Goal: Task Accomplishment & Management: Manage account settings

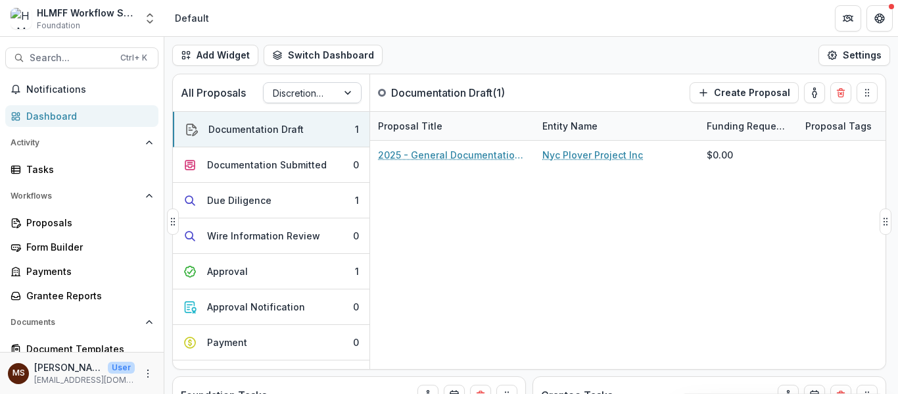
click at [311, 93] on div at bounding box center [300, 93] width 55 height 16
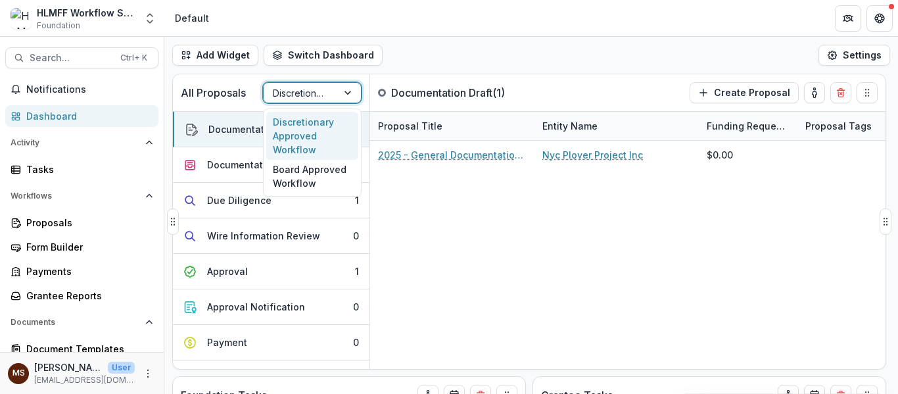
click at [311, 93] on div at bounding box center [300, 93] width 55 height 16
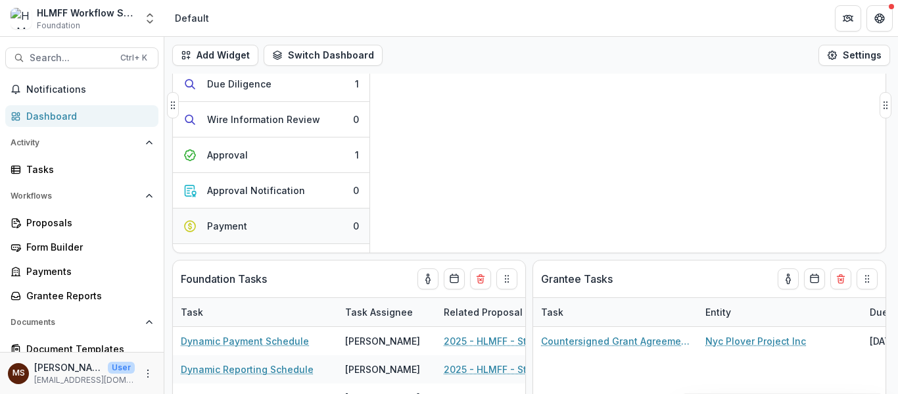
scroll to position [26, 0]
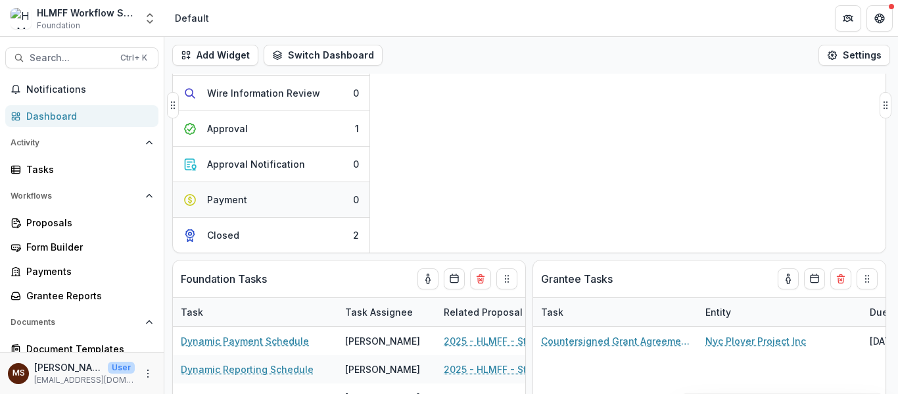
click at [326, 204] on button "Payment 0" at bounding box center [271, 200] width 197 height 36
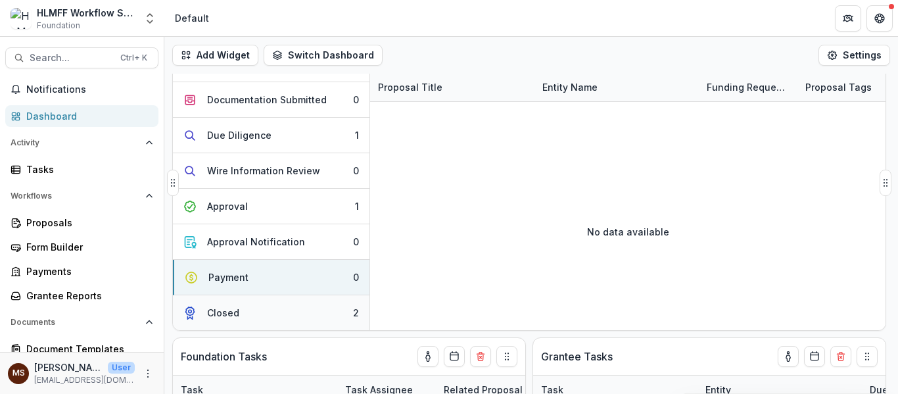
click at [306, 306] on button "Closed 2" at bounding box center [271, 312] width 197 height 35
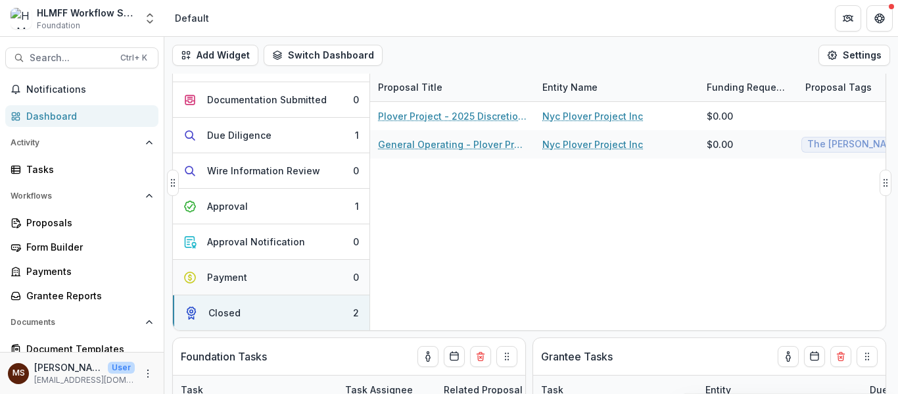
click at [310, 266] on button "Payment 0" at bounding box center [271, 278] width 197 height 36
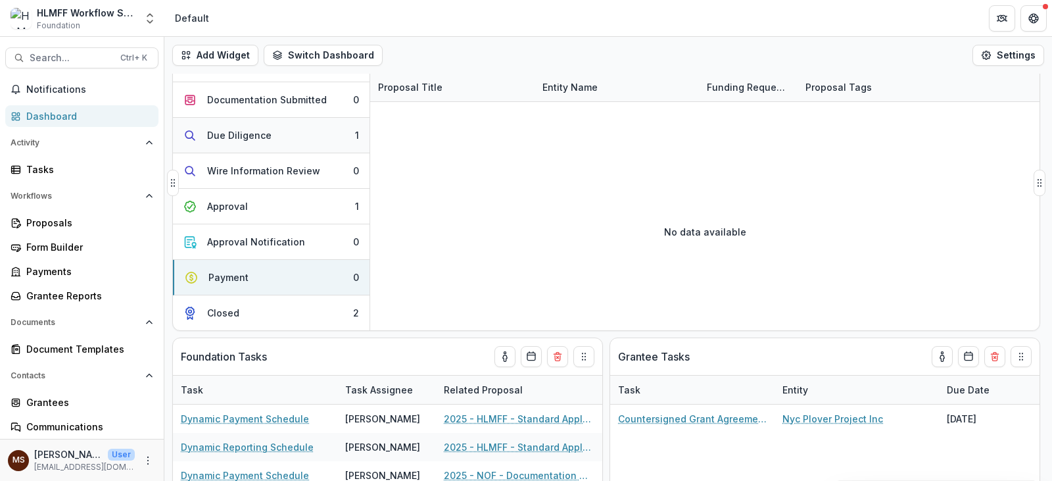
click at [324, 141] on button "Due Diligence 1" at bounding box center [271, 136] width 197 height 36
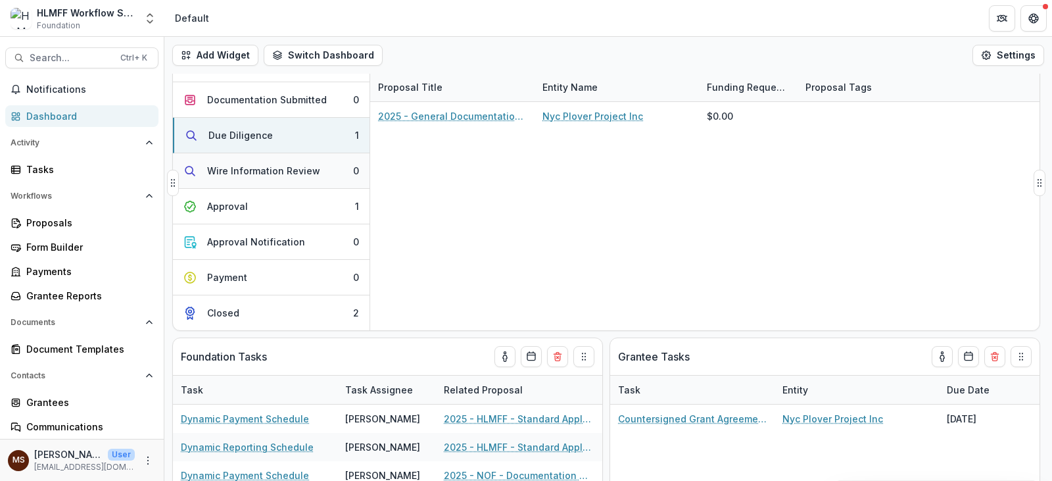
click at [276, 179] on button "Wire Information Review 0" at bounding box center [271, 171] width 197 height 36
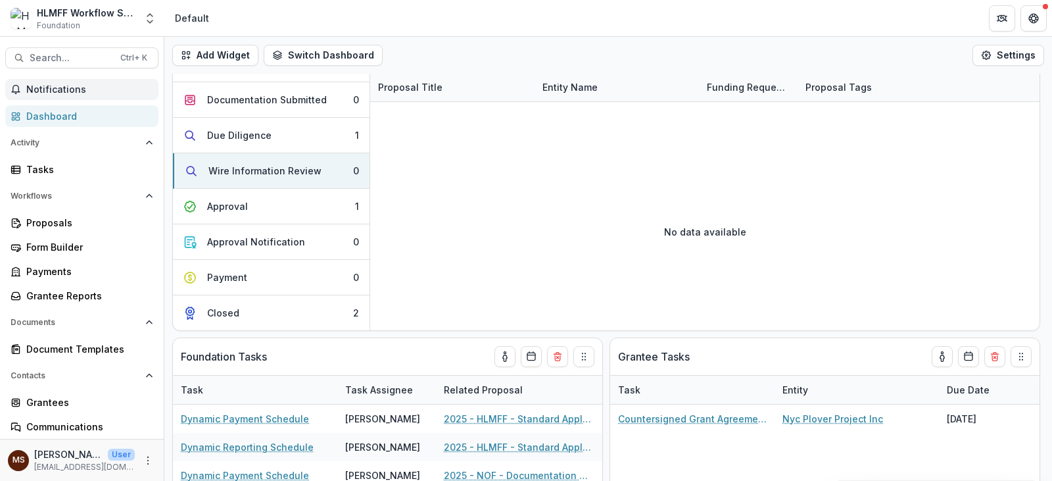
click at [68, 85] on span "Notifications" at bounding box center [89, 89] width 127 height 11
click at [79, 164] on div "Tasks" at bounding box center [87, 169] width 122 height 14
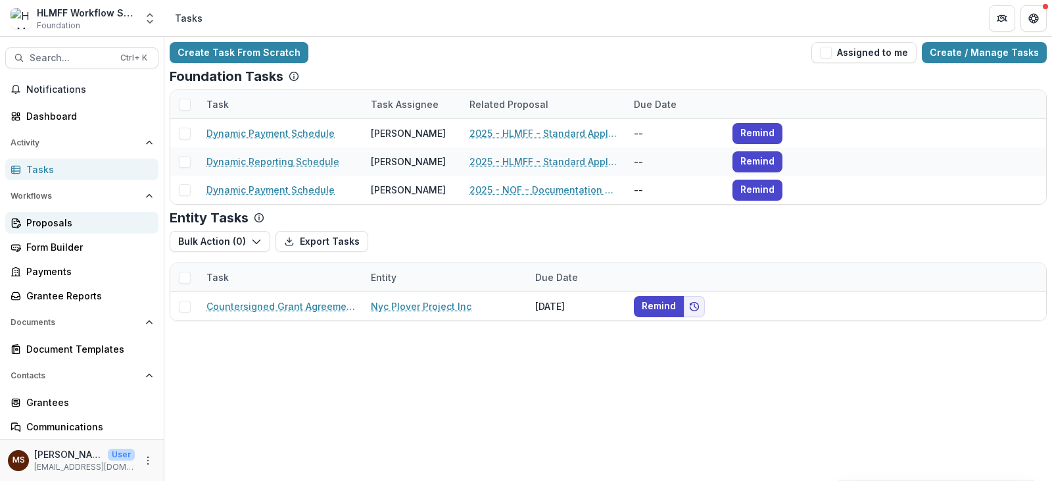
click at [71, 222] on div "Proposals" at bounding box center [87, 223] width 122 height 14
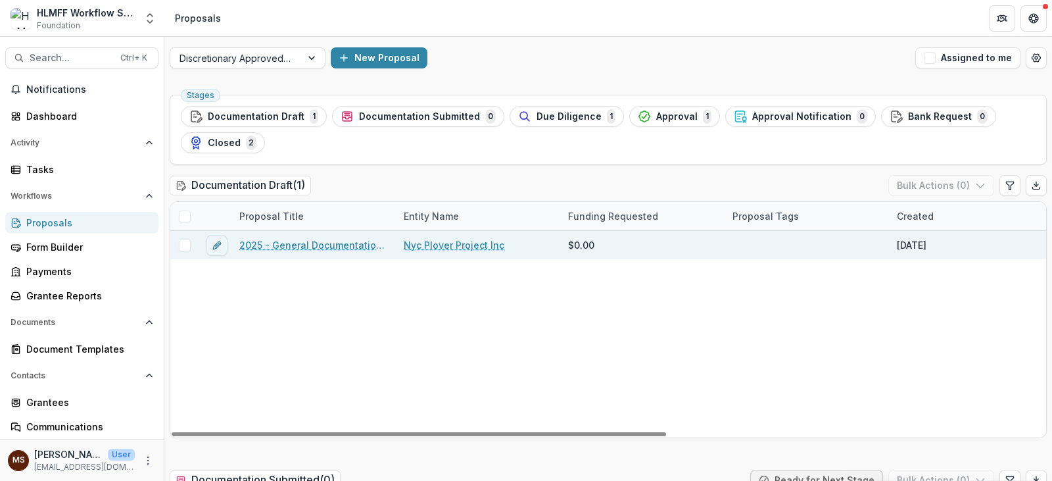
click at [272, 245] on link "2025 - General Documentation Requirement" at bounding box center [313, 245] width 149 height 14
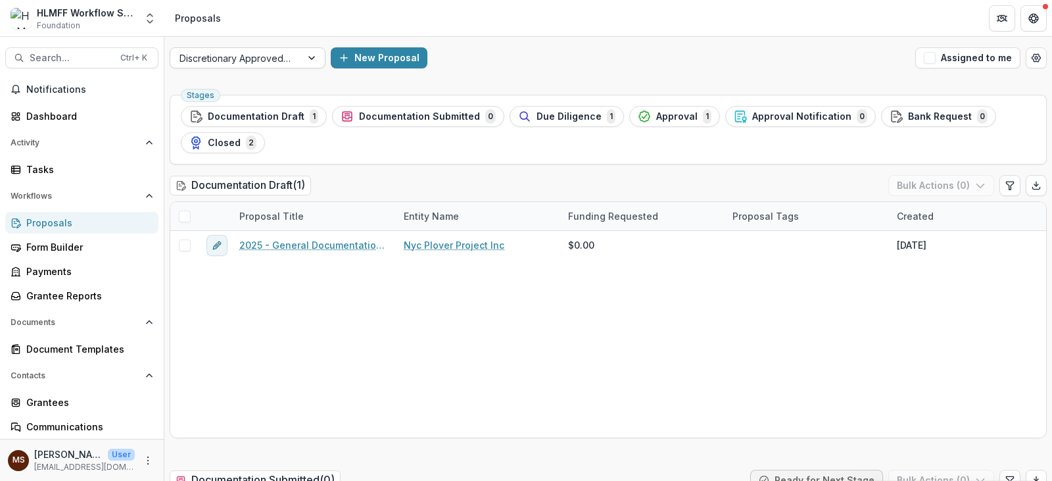
click at [312, 60] on div at bounding box center [313, 58] width 24 height 20
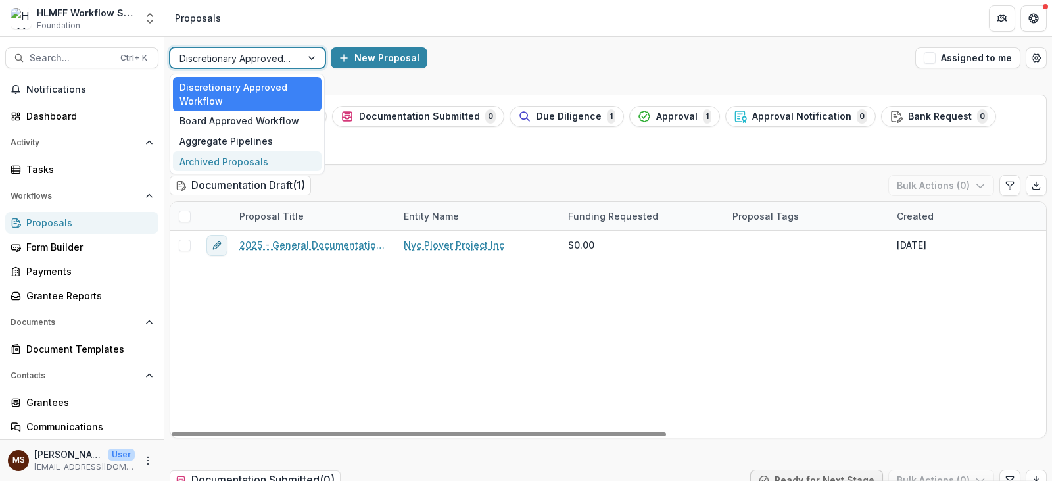
click at [336, 351] on div "2025 - General Documentation Requirement Nyc Plover Project Inc $0.00 [DATE] --…" at bounding box center [940, 334] width 1541 height 206
